Goal: Transaction & Acquisition: Obtain resource

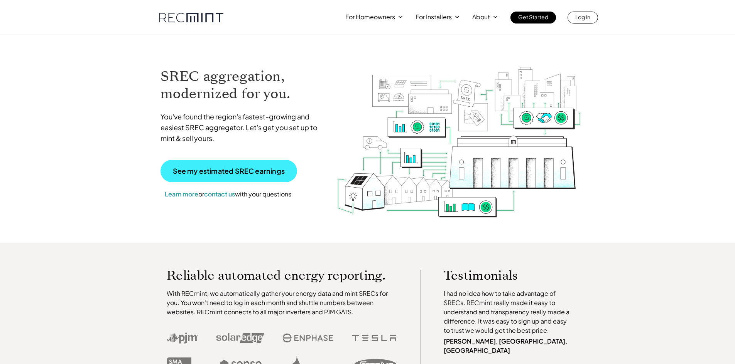
click at [253, 170] on p "See my estimated SREC earnings" at bounding box center [229, 171] width 112 height 7
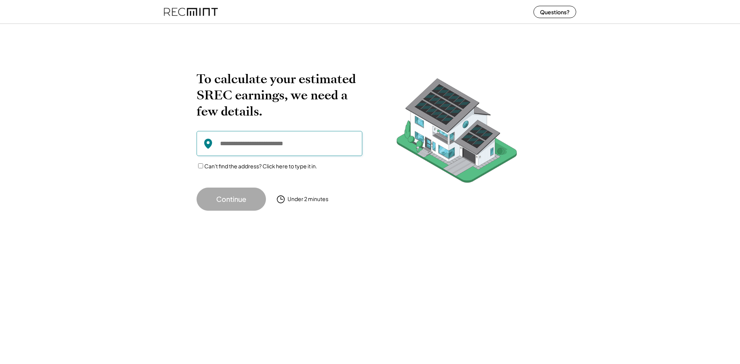
click at [255, 143] on input "input" at bounding box center [280, 143] width 166 height 25
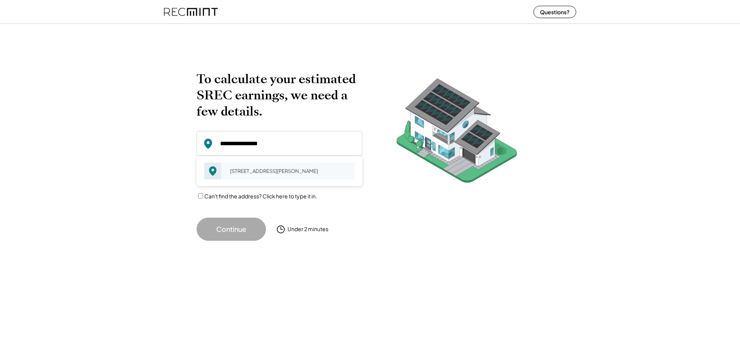
click at [274, 174] on div "100 Hiram Sq Apt 515, New Brunswick, NJ 08901" at bounding box center [290, 171] width 130 height 11
type input "**********"
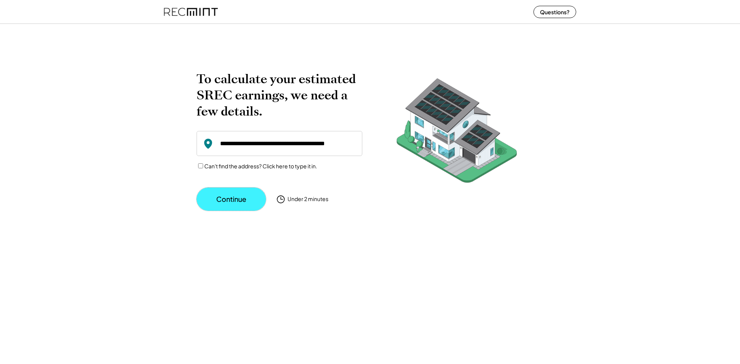
click at [239, 195] on button "Continue" at bounding box center [231, 199] width 69 height 23
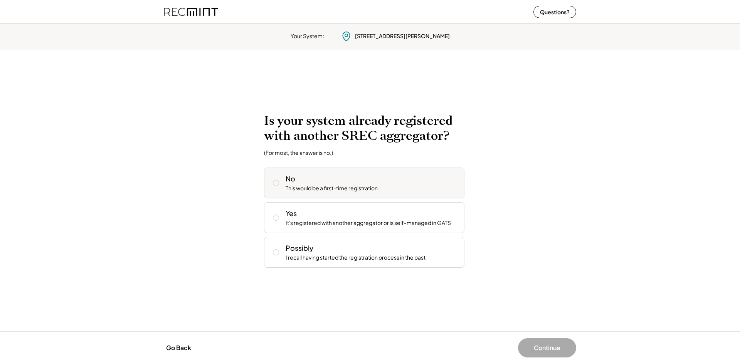
click at [275, 182] on icon at bounding box center [276, 183] width 8 height 8
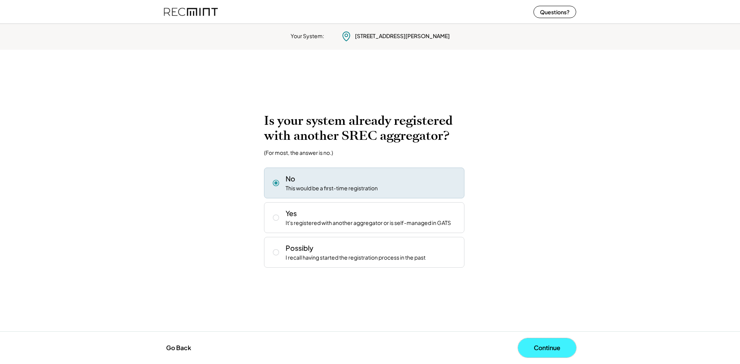
click at [558, 346] on button "Continue" at bounding box center [547, 348] width 58 height 19
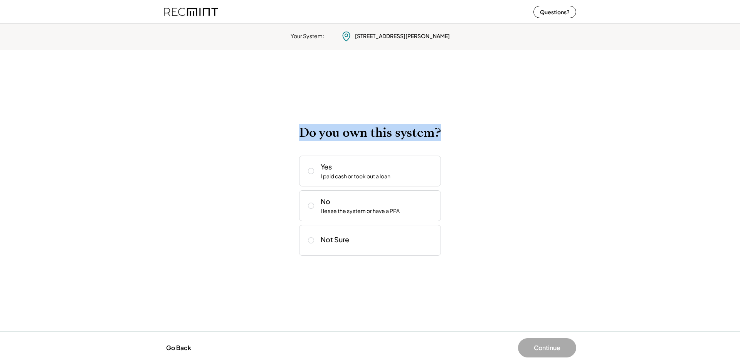
drag, startPoint x: 446, startPoint y: 131, endPoint x: 303, endPoint y: 137, distance: 142.8
click at [303, 137] on div "Do you own this system? Yes I paid cash or took out a loan No I lease the syste…" at bounding box center [370, 190] width 347 height 131
copy h2 "Do you own this system?"
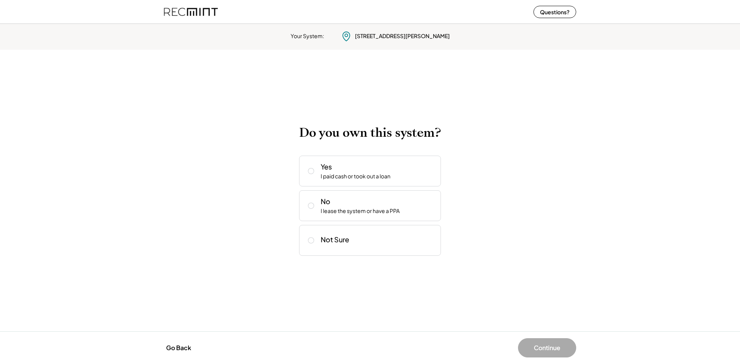
click at [251, 201] on div "Do you own this system? Yes I paid cash or took out a loan No I lease the syste…" at bounding box center [370, 190] width 347 height 131
click at [310, 241] on icon at bounding box center [311, 241] width 8 height 8
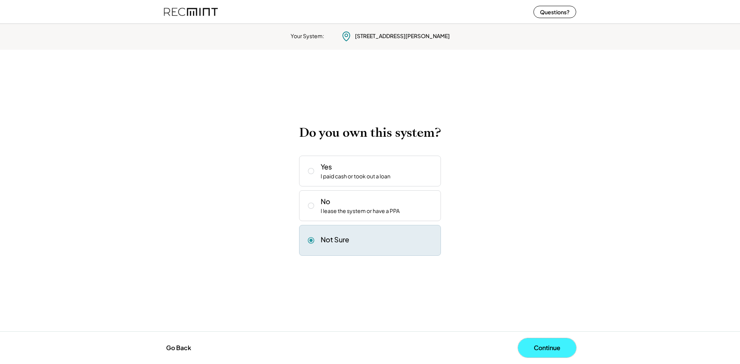
click at [549, 351] on button "Continue" at bounding box center [547, 348] width 58 height 19
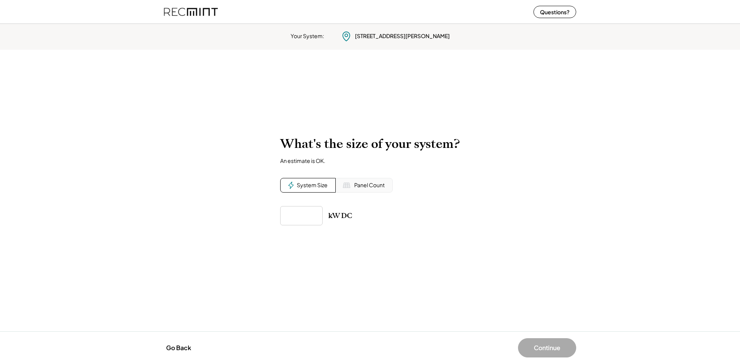
click at [351, 189] on div "Panel Count" at bounding box center [364, 185] width 57 height 15
click at [329, 187] on div "System Size" at bounding box center [308, 185] width 56 height 15
